Goal: Transaction & Acquisition: Obtain resource

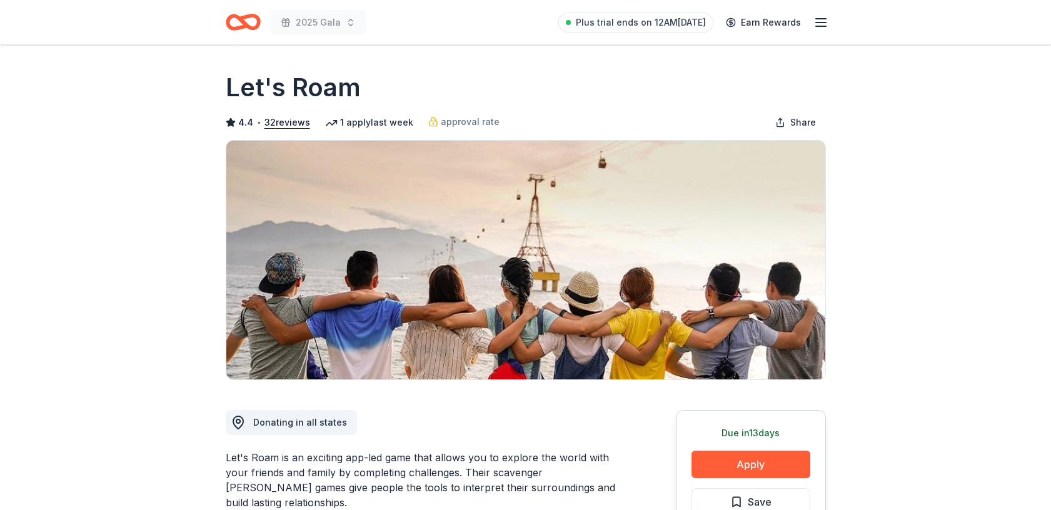
scroll to position [312, 0]
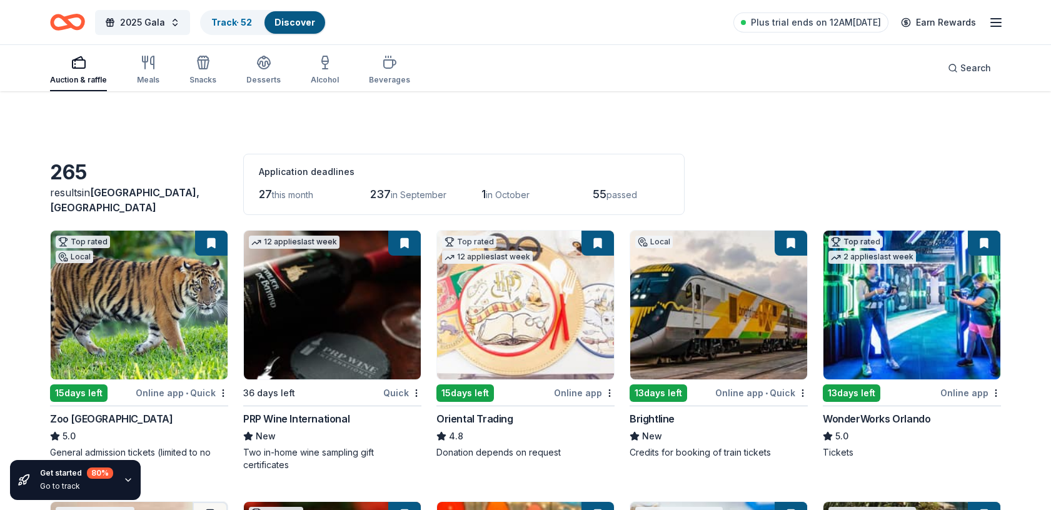
scroll to position [4047, 0]
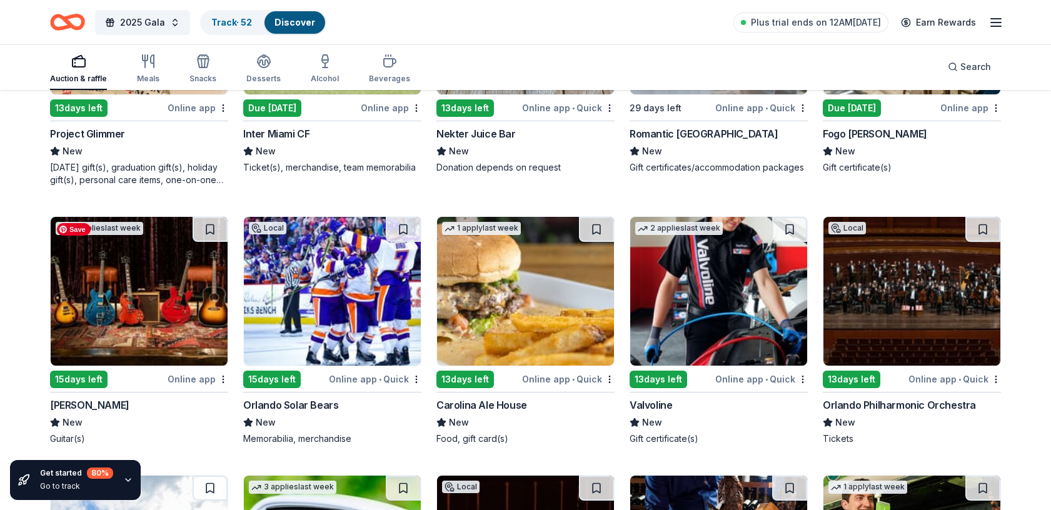
click at [149, 271] on img at bounding box center [139, 291] width 177 height 149
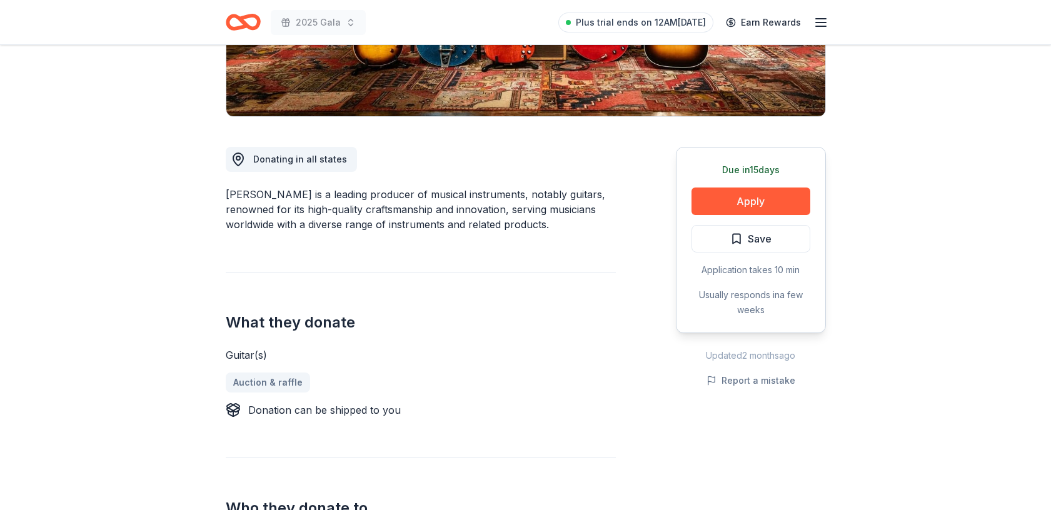
scroll to position [270, 0]
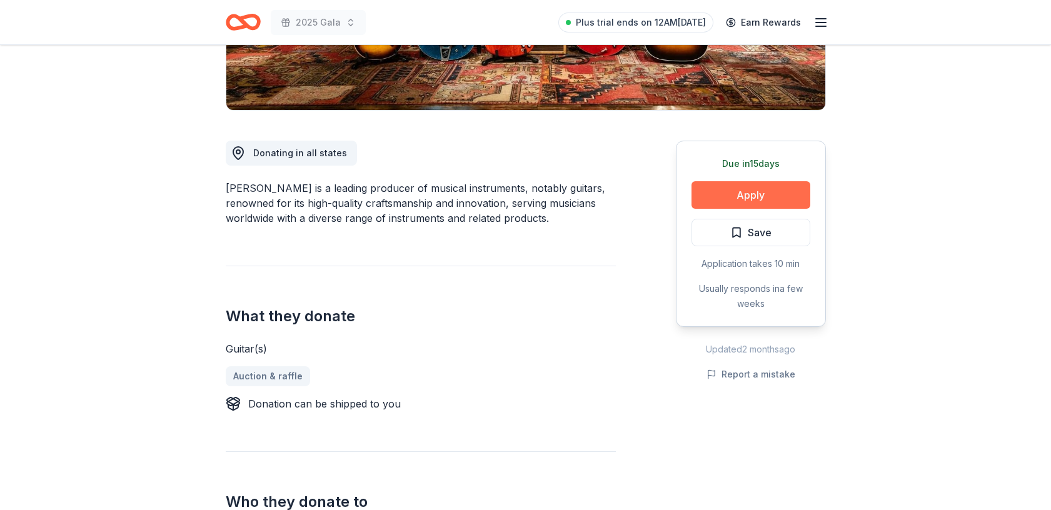
click at [723, 200] on button "Apply" at bounding box center [751, 195] width 119 height 28
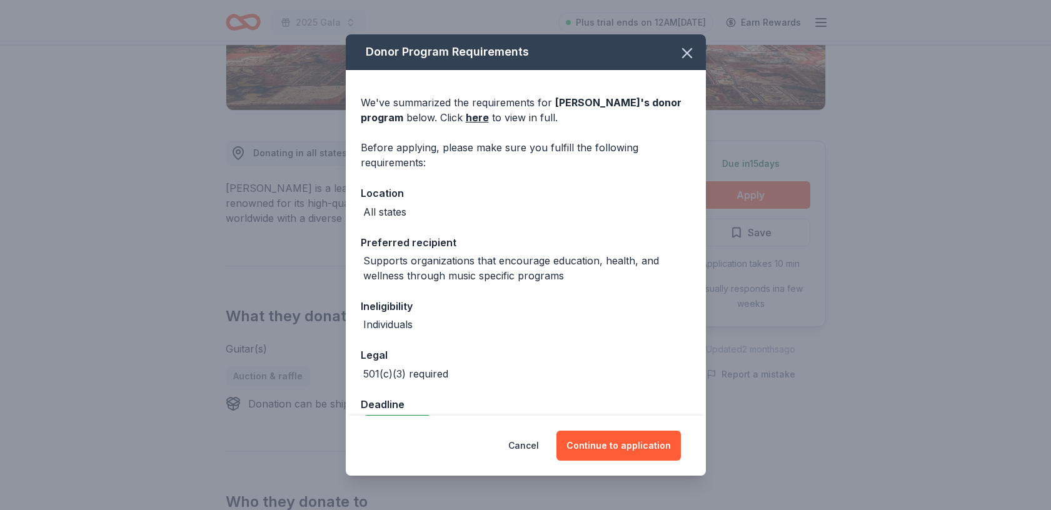
scroll to position [32, 0]
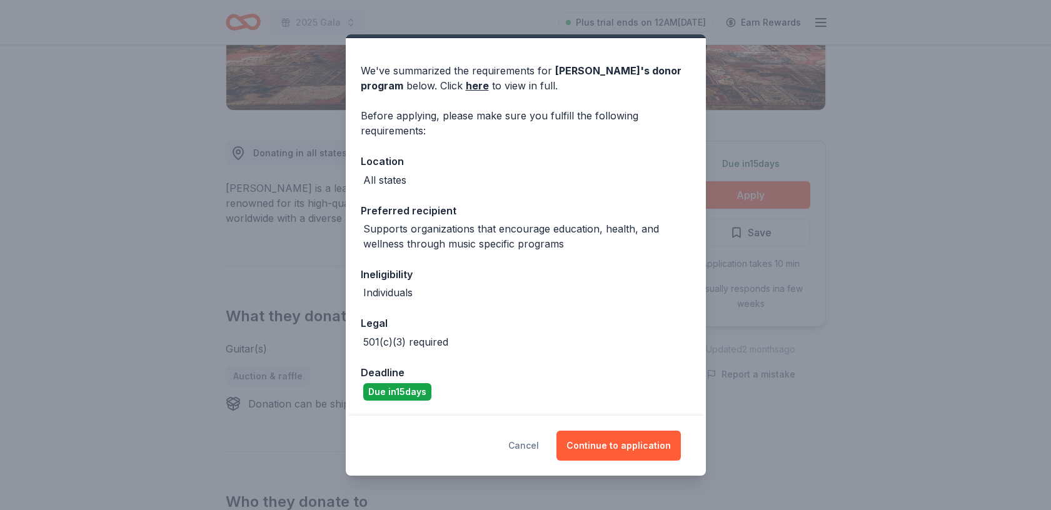
click at [527, 444] on button "Cancel" at bounding box center [523, 446] width 31 height 30
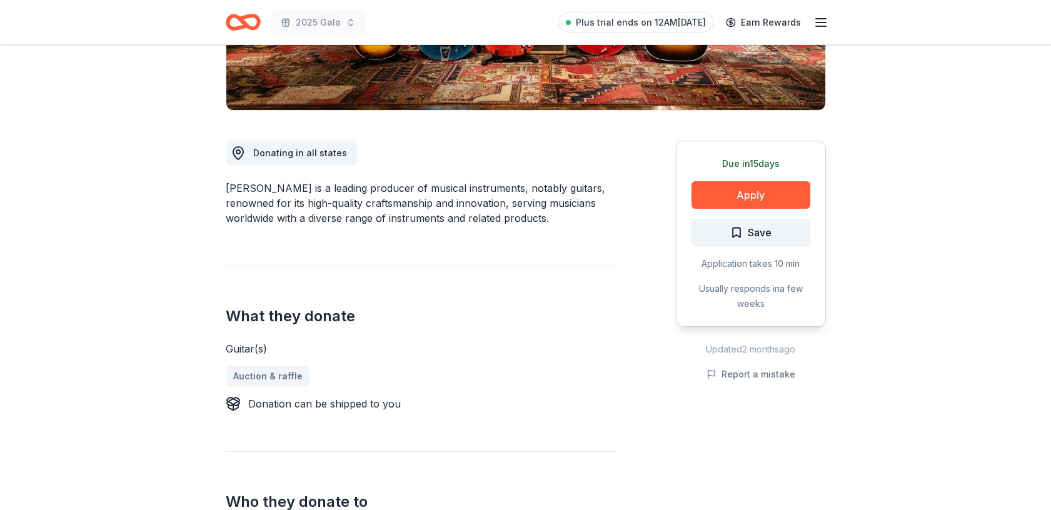
click at [757, 240] on span "Save" at bounding box center [760, 232] width 24 height 16
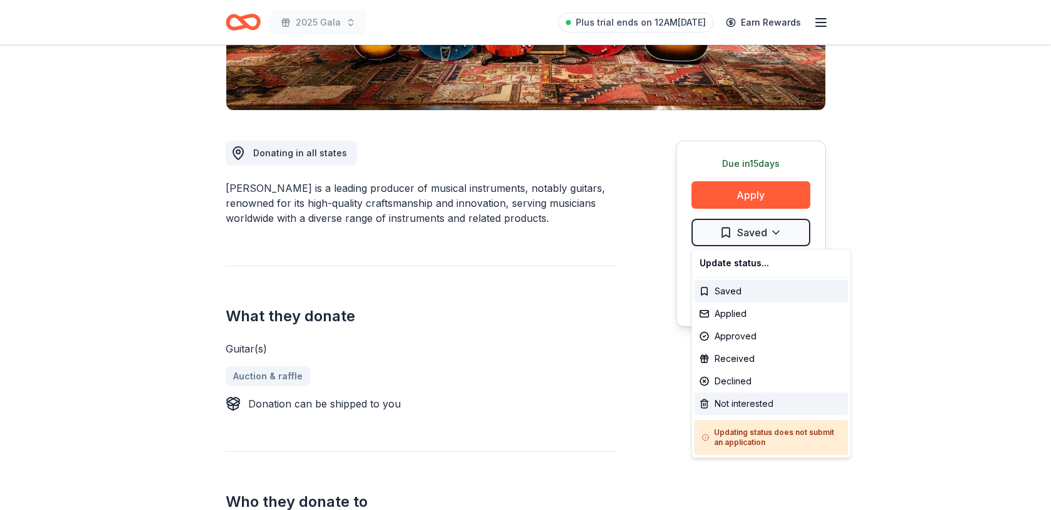
click at [743, 403] on div "Not interested" at bounding box center [772, 404] width 154 height 23
